Goal: Task Accomplishment & Management: Use online tool/utility

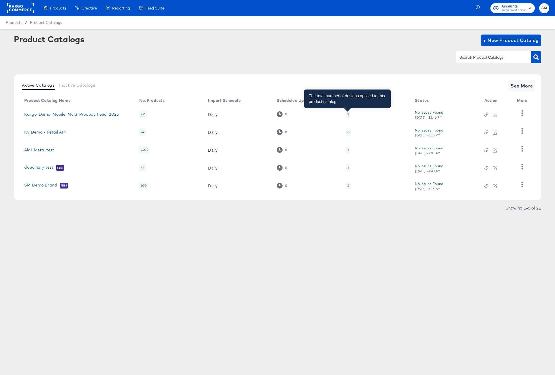
click at [347, 115] on div "1" at bounding box center [347, 114] width 1 height 5
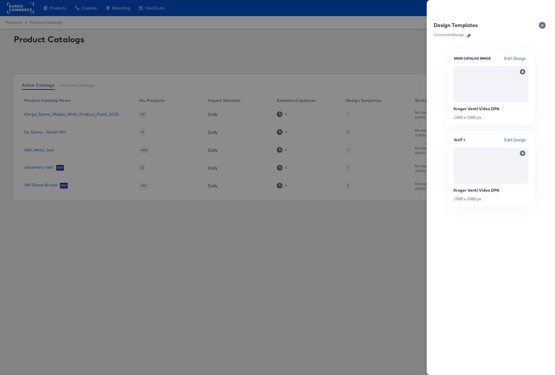
click at [122, 114] on div at bounding box center [277, 187] width 555 height 375
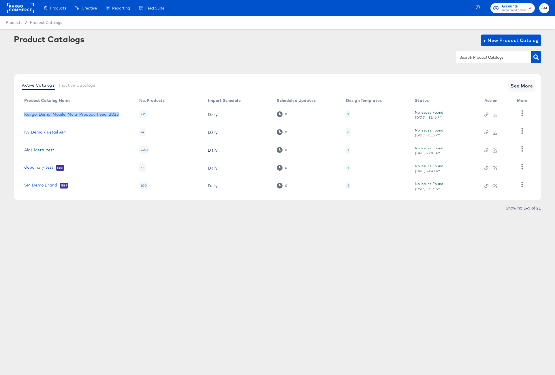
drag, startPoint x: 122, startPoint y: 114, endPoint x: 21, endPoint y: 114, distance: 101.4
click at [21, 114] on td "Kargo_Demo_Mobile_Multi_Product_Feed_2025" at bounding box center [77, 114] width 115 height 18
copy link "Kargo_Demo_Mobile_Multi_Product_Feed_2025"
click at [125, 112] on div "Kargo_Demo_Mobile_Multi_Product_Feed_2025" at bounding box center [75, 114] width 103 height 5
drag, startPoint x: 126, startPoint y: 113, endPoint x: 24, endPoint y: 114, distance: 102.3
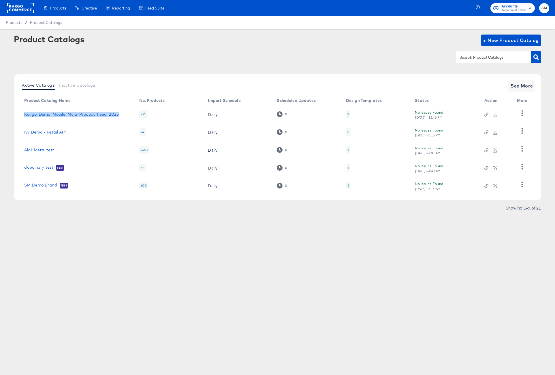
click at [24, 114] on td "Kargo_Demo_Mobile_Multi_Product_Feed_2025" at bounding box center [77, 114] width 115 height 18
copy link "Kargo_Demo_Mobile_Multi_Product_Feed_2025"
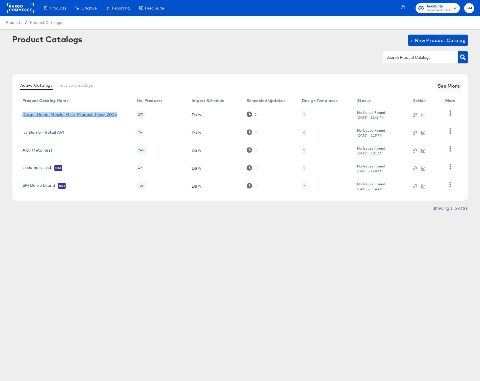
click at [68, 115] on link "Kargo_Demo_Mobile_Multi_Product_Feed_2025" at bounding box center [69, 114] width 94 height 5
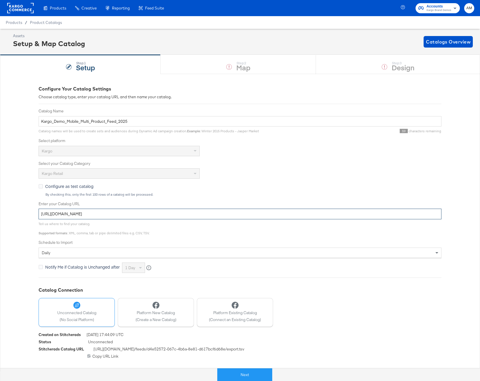
drag, startPoint x: 207, startPoint y: 214, endPoint x: -32, endPoint y: 208, distance: 239.2
click at [0, 208] on html "Products Products Product Catalogs Enhance Your Product Catalog, Map Them to Pu…" at bounding box center [240, 190] width 480 height 381
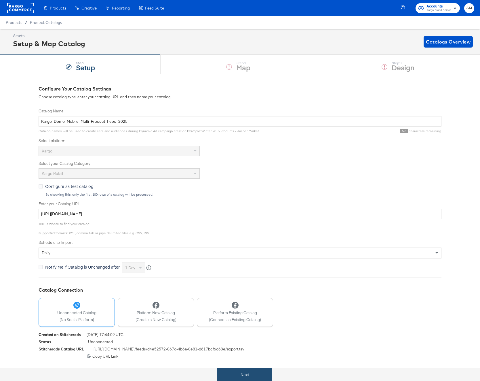
click at [238, 370] on button "Next" at bounding box center [244, 374] width 55 height 13
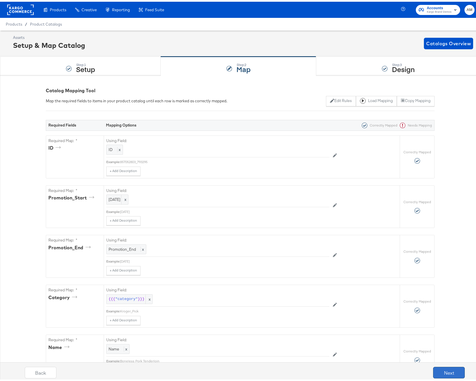
click at [447, 370] on button "Next" at bounding box center [449, 371] width 32 height 12
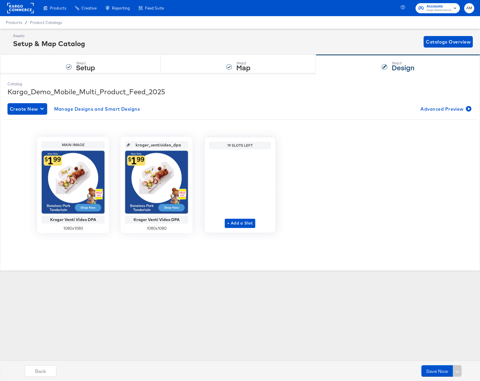
drag, startPoint x: 146, startPoint y: 145, endPoint x: 120, endPoint y: 146, distance: 25.6
click at [120, 146] on div "Main Image Kroger Venti Video DPA 1080 x 1080 kroger_ventivideo_dpa Kroger Vent…" at bounding box center [240, 185] width 474 height 96
click at [280, 307] on div "Products Products Product Catalogs Enhance Your Product Catalog, Map Them to Pu…" at bounding box center [240, 190] width 480 height 381
drag, startPoint x: 137, startPoint y: 144, endPoint x: 202, endPoint y: 145, distance: 65.1
click at [202, 145] on div "Main Image Kroger Venti Video DPA 1080 x 1080 kroger_ventivideo_dpa Kroger Vent…" at bounding box center [240, 185] width 474 height 96
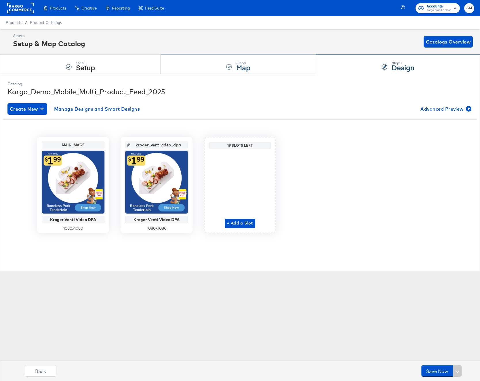
click at [214, 68] on div "Step: 2 Map" at bounding box center [239, 64] width 156 height 19
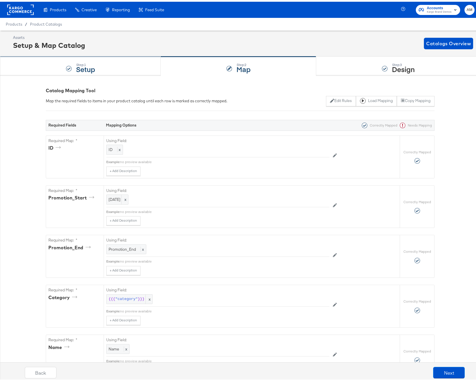
click at [109, 62] on div "Step: 1 Setup" at bounding box center [80, 64] width 161 height 19
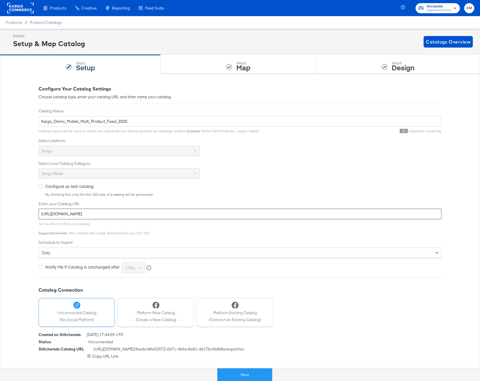
drag, startPoint x: 217, startPoint y: 214, endPoint x: -124, endPoint y: 204, distance: 342.1
click at [0, 204] on html "Products Products Product Catalogs Enhance Your Product Catalog, Map Them to Pu…" at bounding box center [240, 190] width 480 height 381
drag, startPoint x: 54, startPoint y: 122, endPoint x: 116, endPoint y: 122, distance: 61.9
click at [116, 122] on input "Kargo_Demo_Mobile_Multi_Product_Feed_2025" at bounding box center [240, 121] width 403 height 11
